Goal: Information Seeking & Learning: Learn about a topic

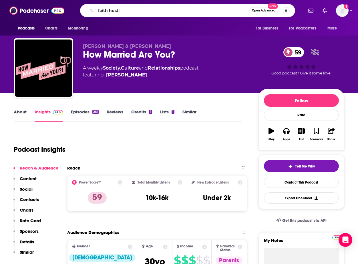
type input "faith hustle"
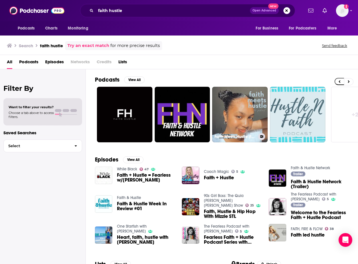
scroll to position [0, 262]
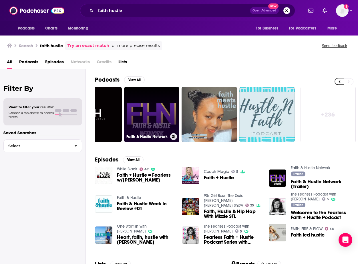
click at [165, 120] on link "Faith & Hustle Network" at bounding box center [152, 115] width 56 height 56
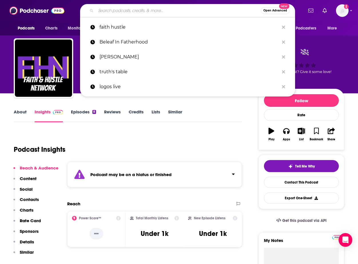
click at [125, 8] on input "Search podcasts, credits, & more..." at bounding box center [178, 10] width 165 height 9
paste input "Mukwenda"
type input "Mukwenda"
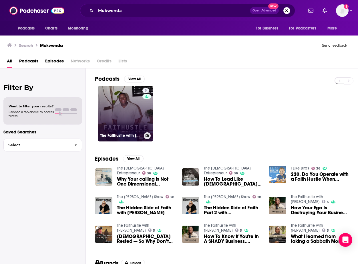
click at [140, 123] on link "5 The Faithustle with [PERSON_NAME]" at bounding box center [126, 114] width 56 height 56
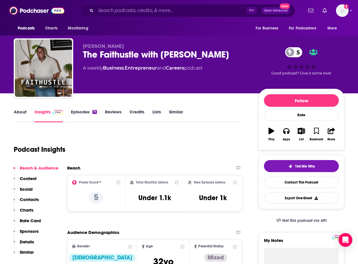
click at [81, 110] on link "Episodes 71" at bounding box center [84, 115] width 26 height 13
